Goal: Task Accomplishment & Management: Use online tool/utility

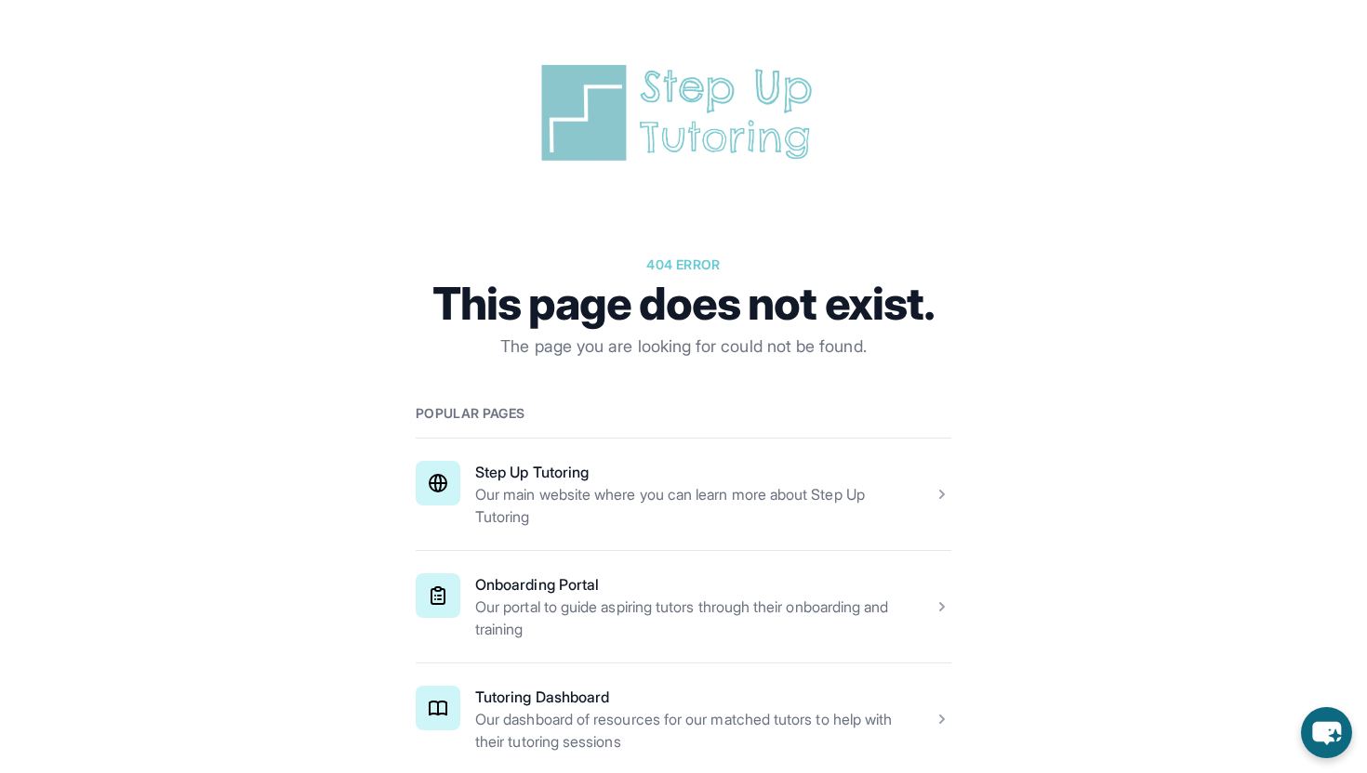
click at [693, 469] on span at bounding box center [683, 495] width 535 height 112
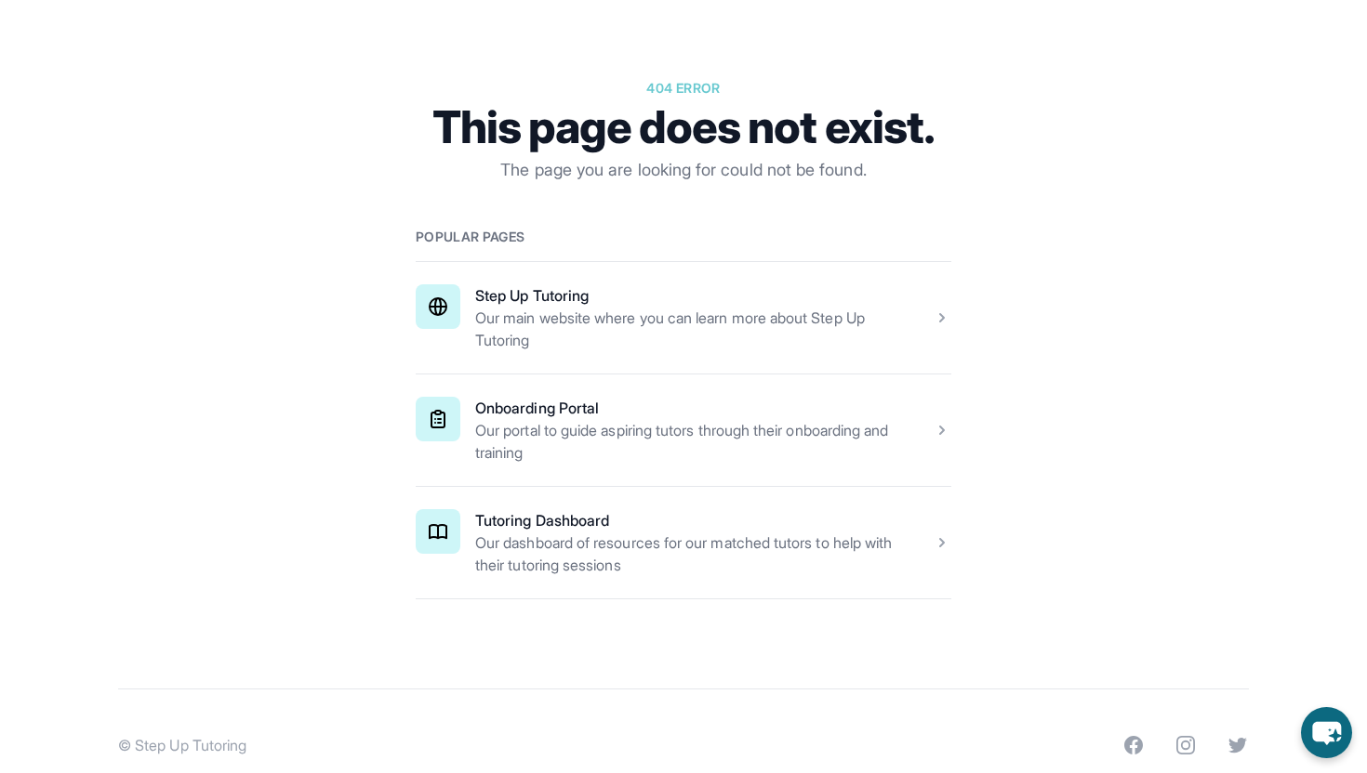
scroll to position [203, 0]
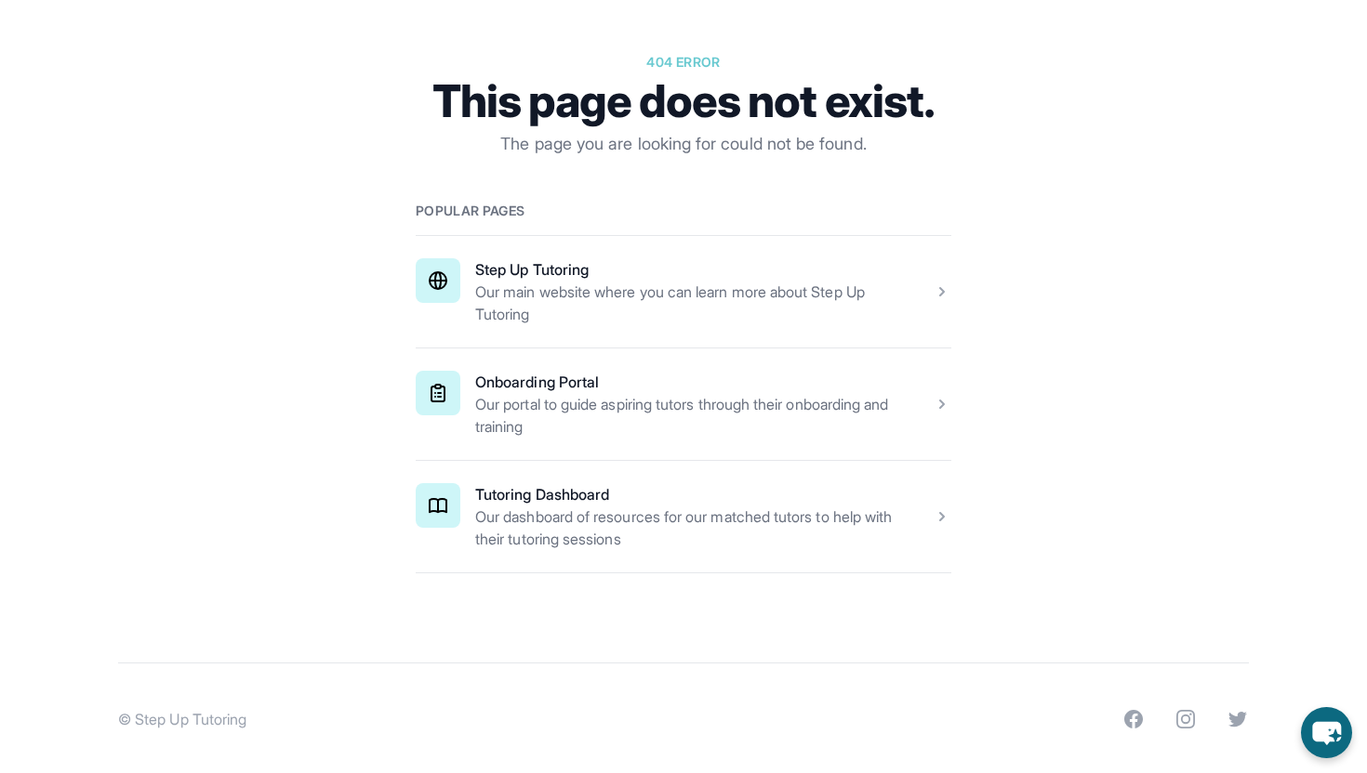
click at [535, 529] on span at bounding box center [683, 517] width 535 height 112
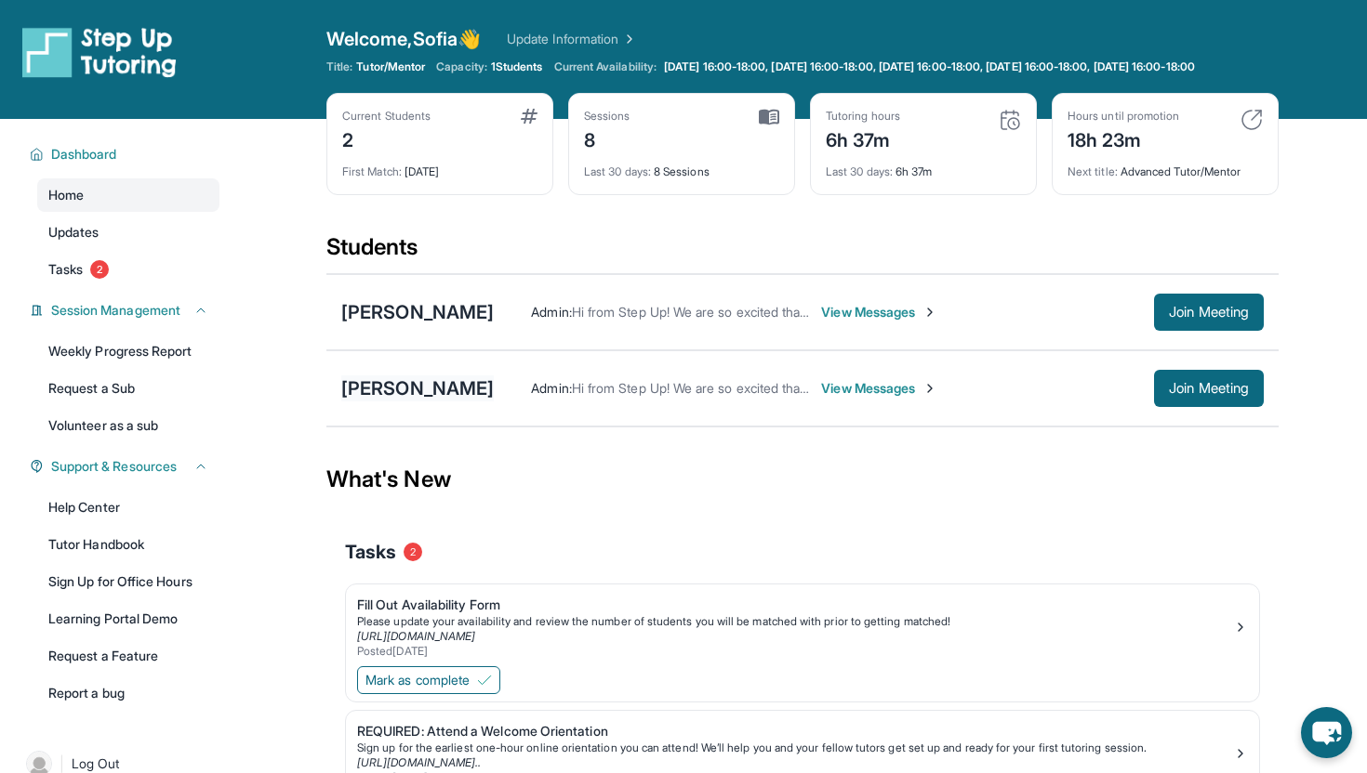
click at [409, 402] on div "[PERSON_NAME]" at bounding box center [417, 389] width 152 height 26
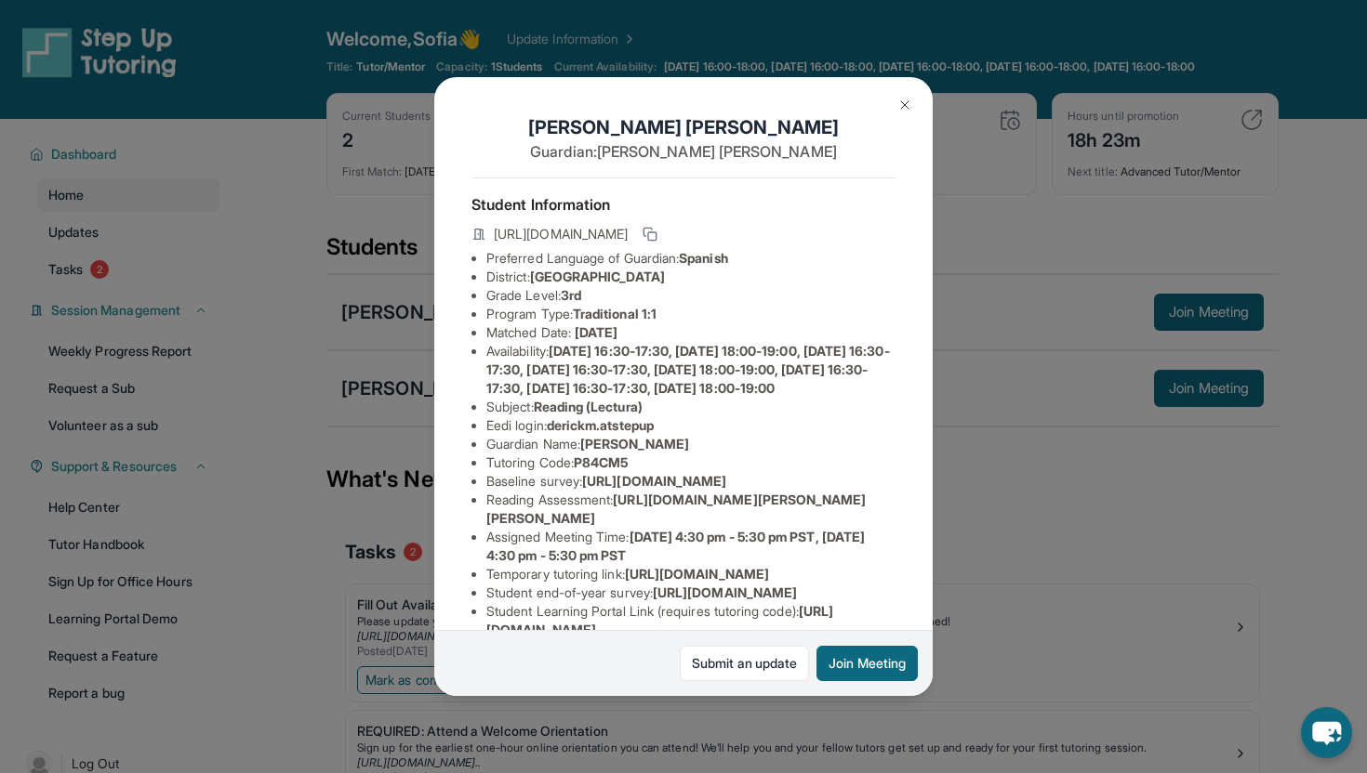
click at [357, 239] on div "[PERSON_NAME] Guardian: [PERSON_NAME] Student Information [URL][DOMAIN_NAME] Pr…" at bounding box center [683, 386] width 1367 height 773
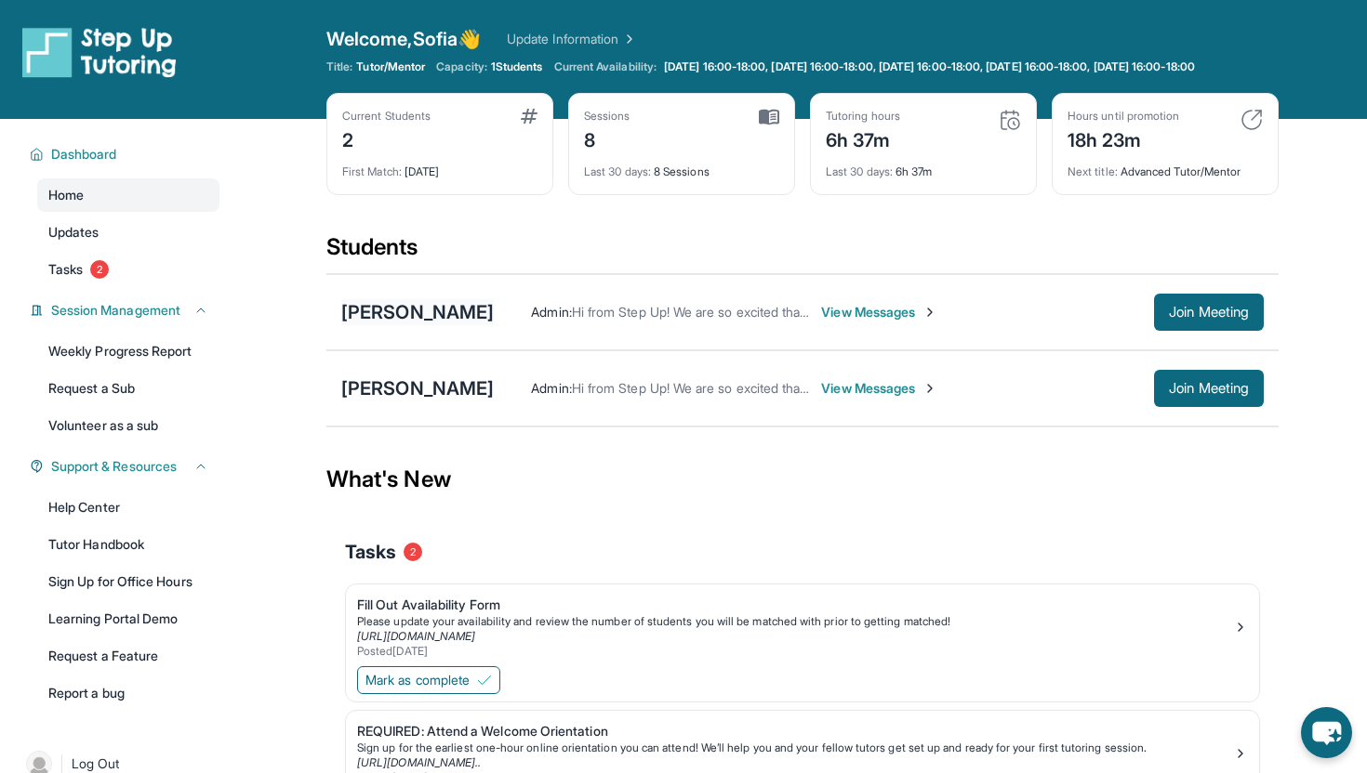
click at [390, 318] on div "[PERSON_NAME]" at bounding box center [417, 312] width 152 height 26
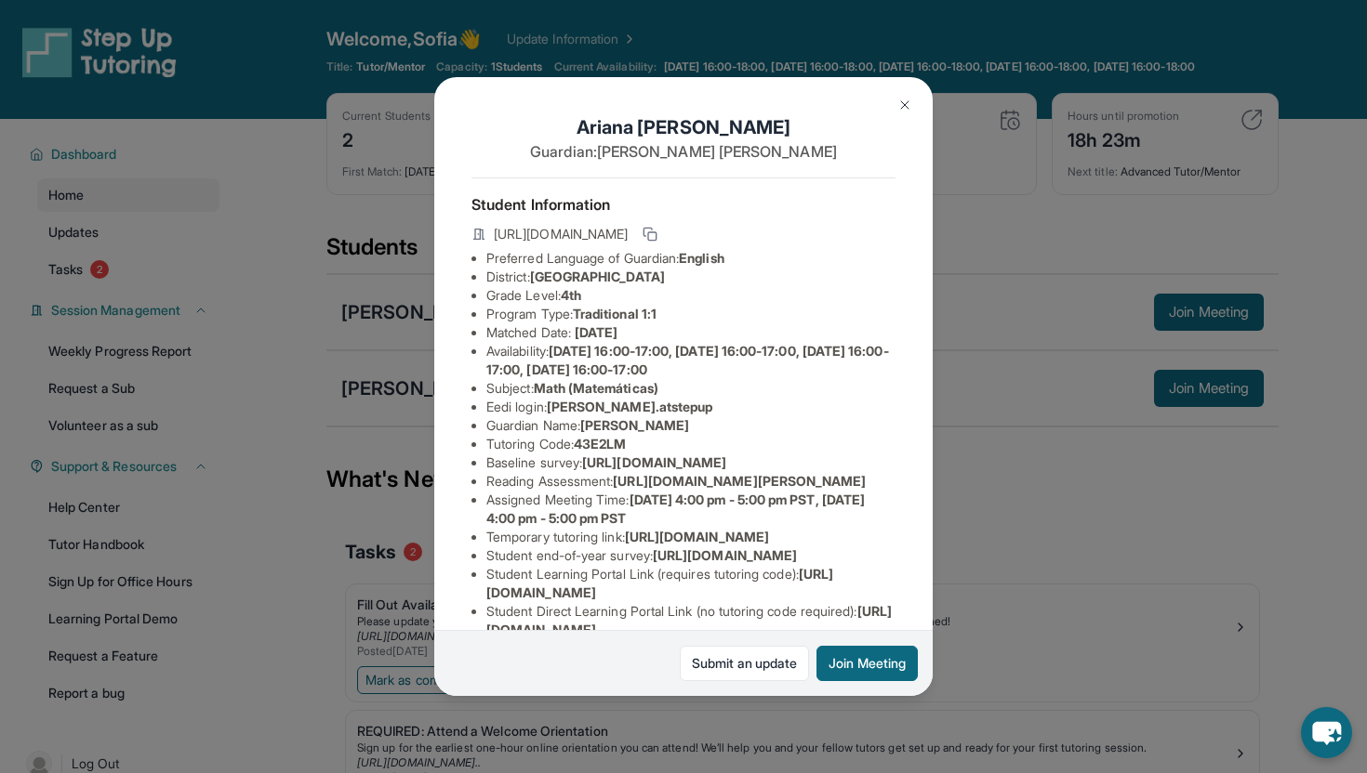
click at [385, 300] on div "[PERSON_NAME] Guardian: [PERSON_NAME] Student Information [URL][DOMAIN_NAME] Pr…" at bounding box center [683, 386] width 1367 height 773
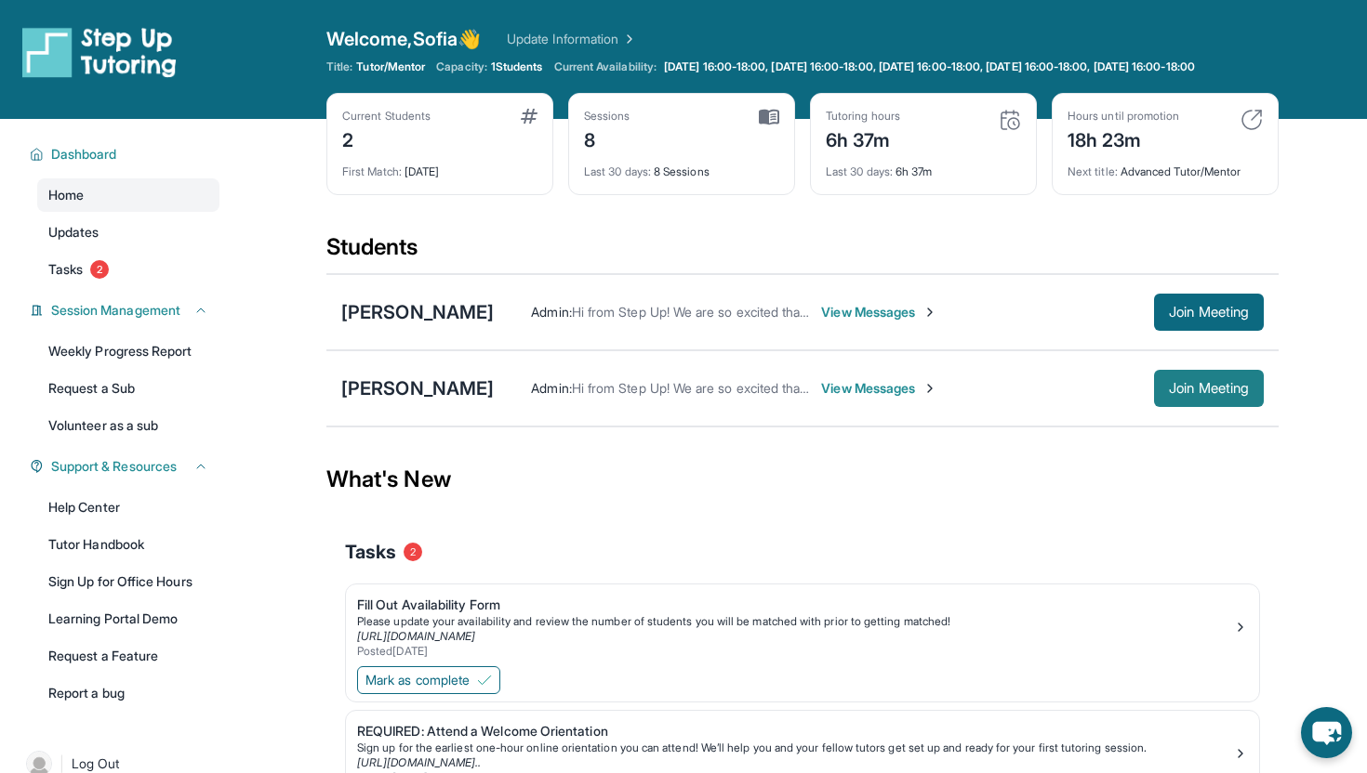
click at [1196, 394] on span "Join Meeting" at bounding box center [1209, 388] width 80 height 11
